Goal: Transaction & Acquisition: Purchase product/service

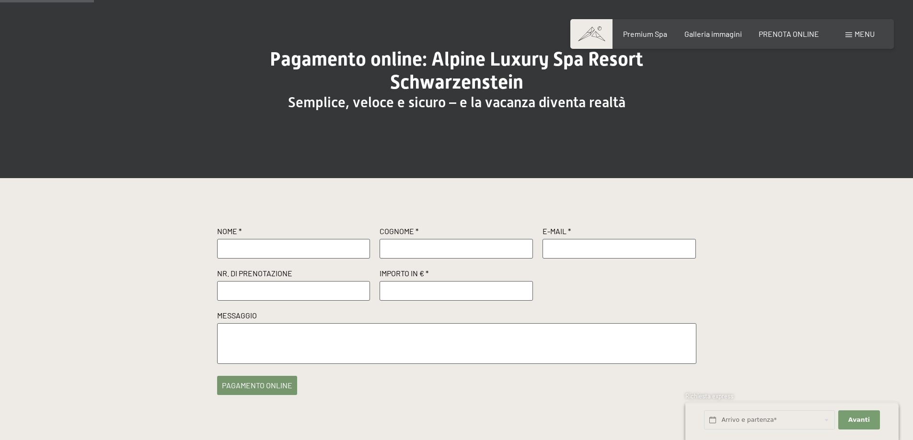
click at [319, 246] on input "text" at bounding box center [293, 248] width 153 height 19
type input "[PERSON_NAME]"
type input "Salustri"
type input "[EMAIL_ADDRESS][DOMAIN_NAME]"
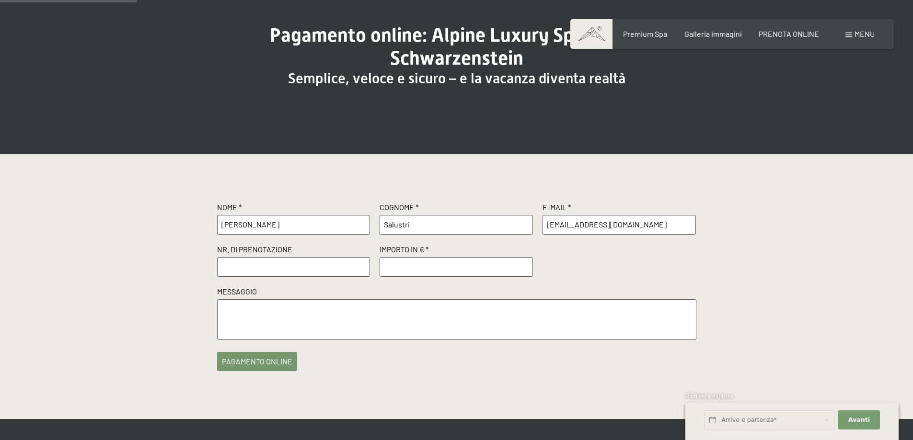
scroll to position [144, 0]
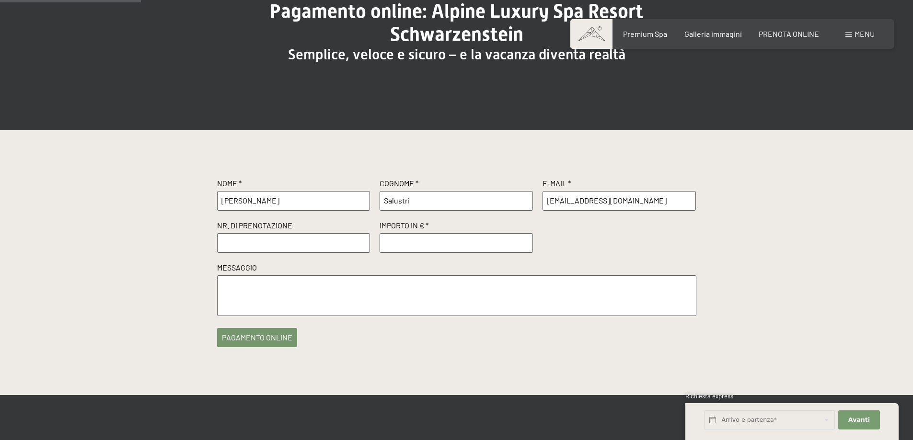
click at [261, 240] on input "text" at bounding box center [293, 242] width 153 height 19
type input "R64318"
click at [412, 242] on input "number" at bounding box center [455, 242] width 153 height 19
type input "1"
click at [526, 241] on input "1" at bounding box center [455, 242] width 153 height 19
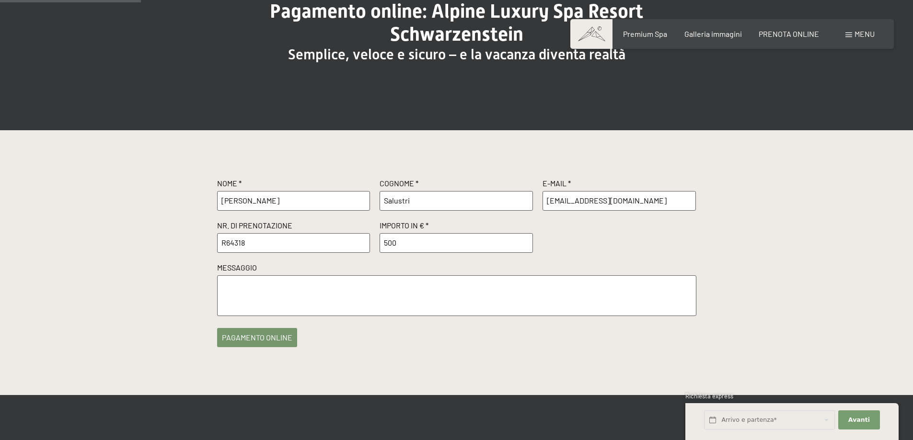
type input "500"
click at [261, 285] on textarea at bounding box center [456, 295] width 479 height 41
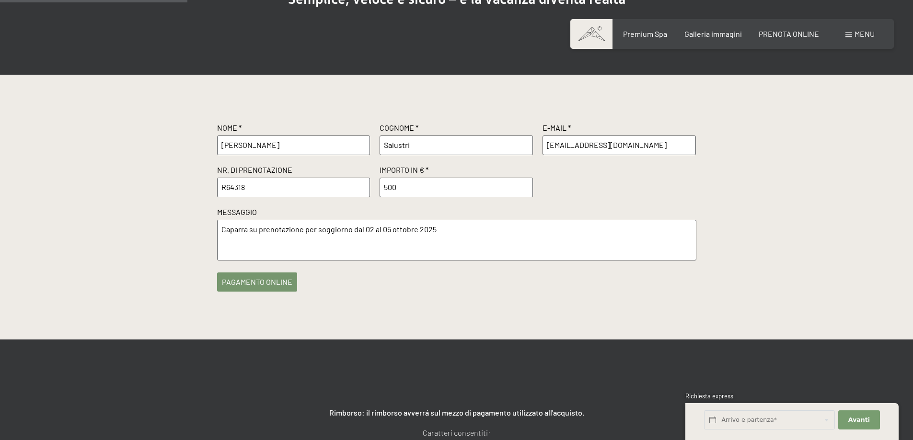
scroll to position [192, 0]
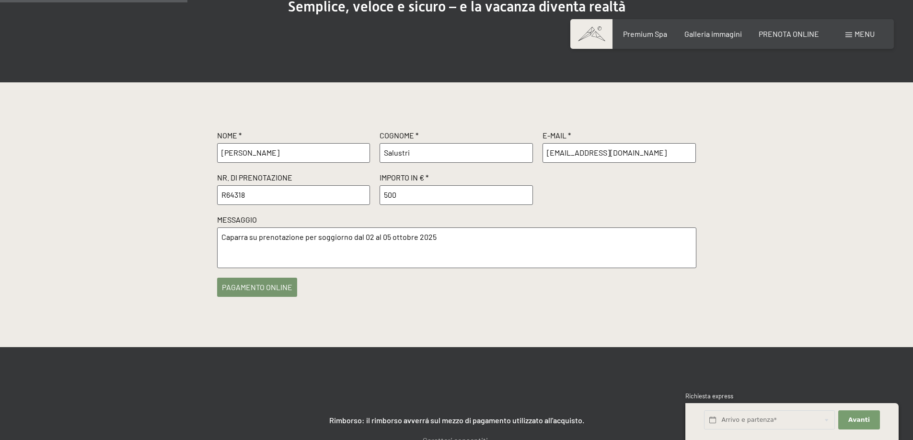
type textarea "Caparra su prenotazione per soggiorno dal 02 al 05 ottobre 2025"
click at [275, 289] on button "pagamento online" at bounding box center [257, 287] width 80 height 19
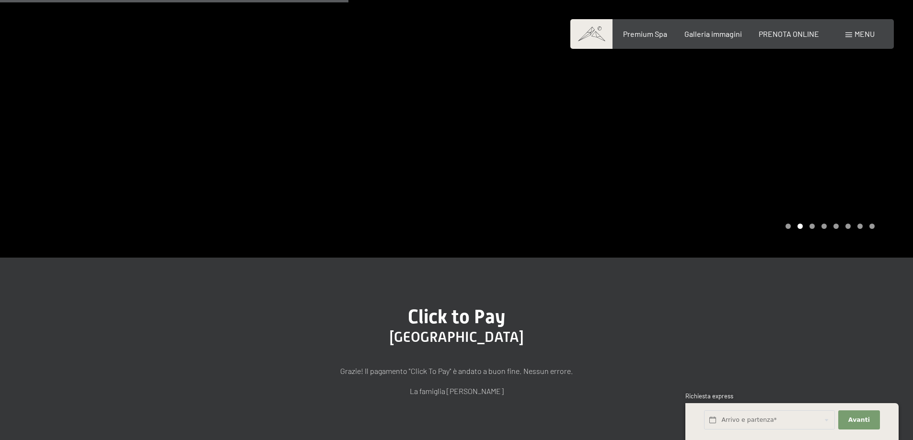
scroll to position [335, 0]
